Goal: Transaction & Acquisition: Purchase product/service

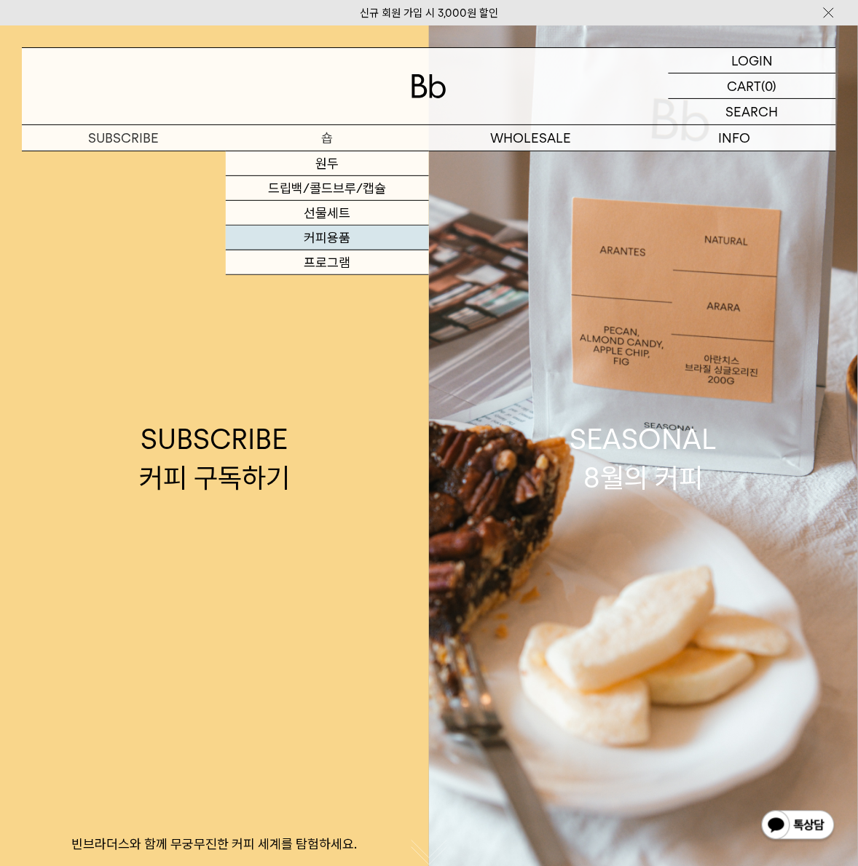
click at [353, 237] on link "커피용품" at bounding box center [328, 238] width 204 height 25
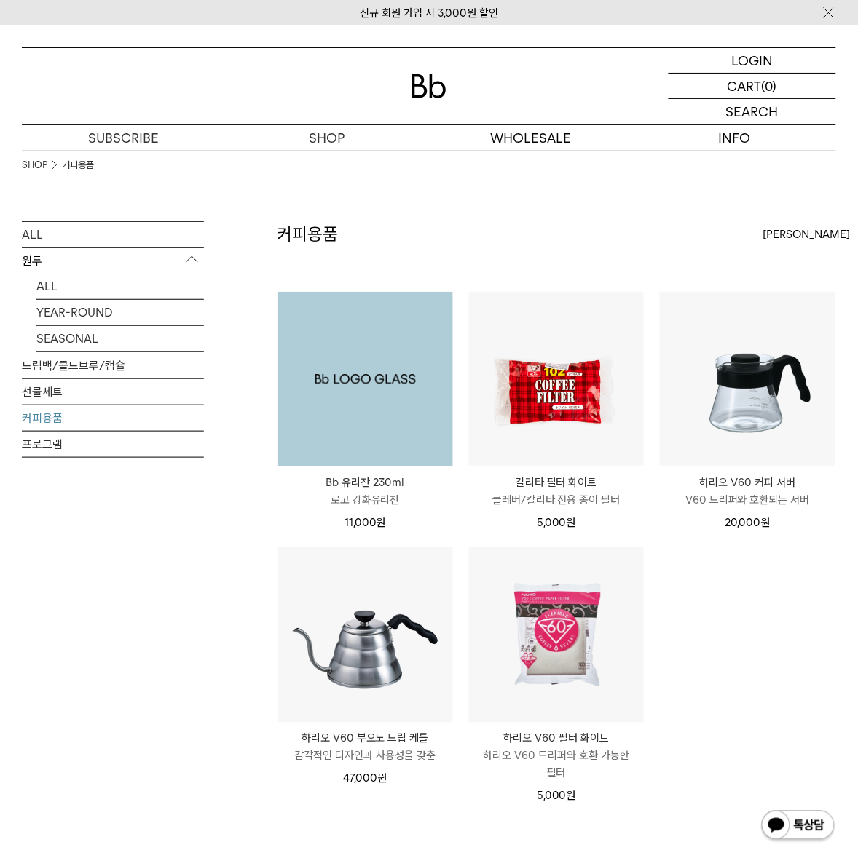
click at [395, 411] on img at bounding box center [364, 379] width 175 height 175
